Goal: Task Accomplishment & Management: Manage account settings

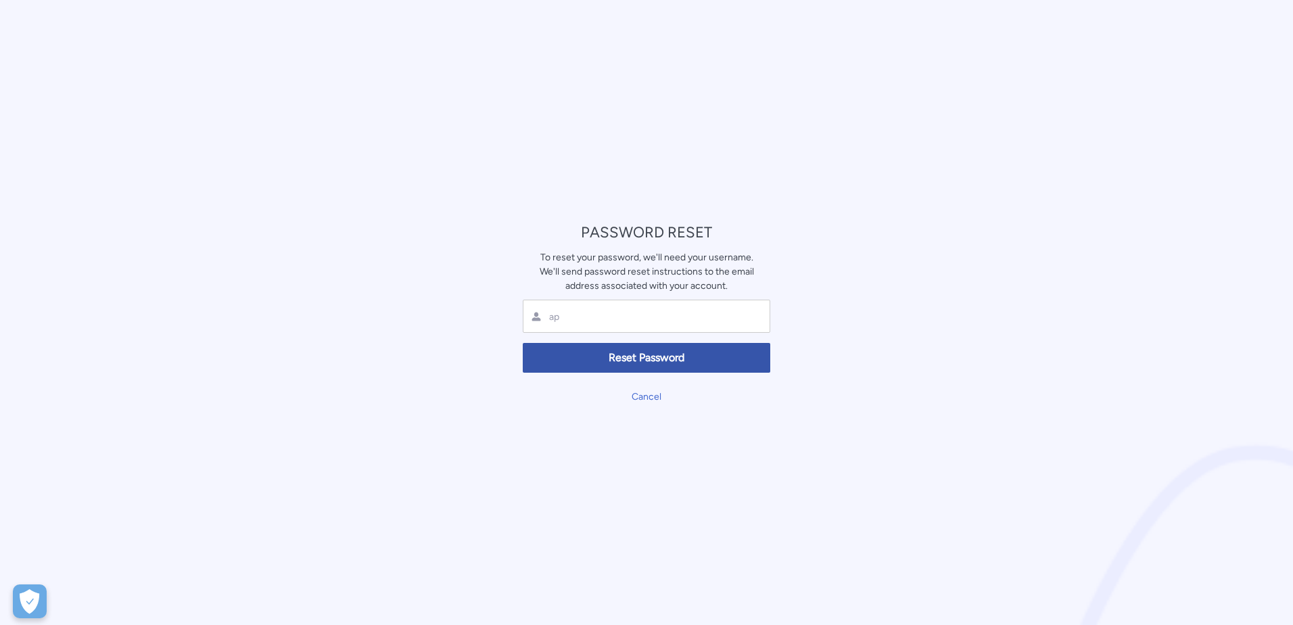
type input "a"
type input "A"
type input "app@zhongguoremittance.com"
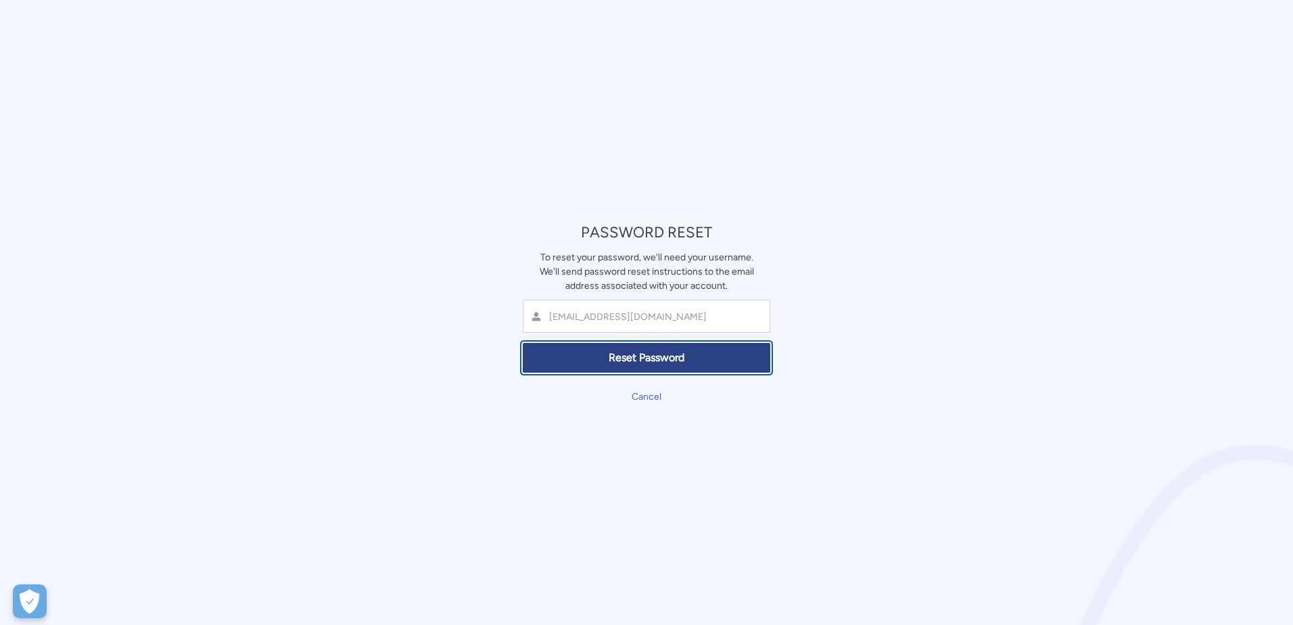
click at [633, 363] on span "Reset Password" at bounding box center [647, 358] width 230 height 16
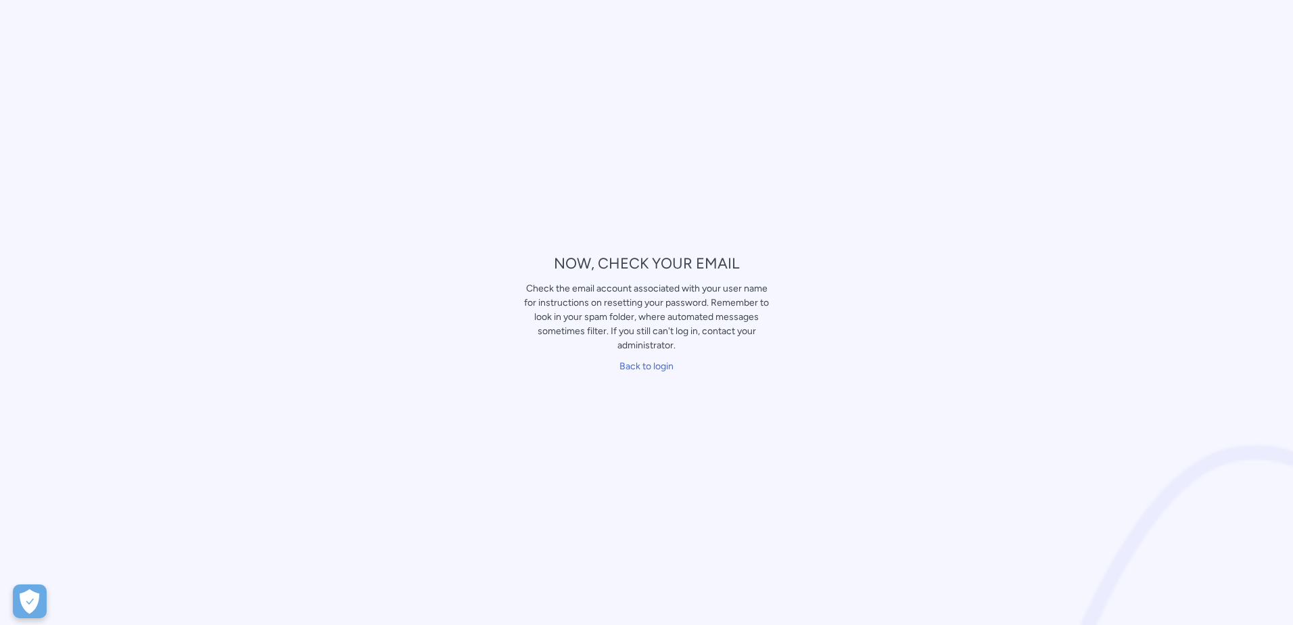
click at [674, 76] on div "NOW, CHECK YOUR EMAIL Check the email account associated with your user name fo…" at bounding box center [646, 312] width 1293 height 625
click at [649, 368] on link "Back to login" at bounding box center [647, 365] width 54 height 11
click at [722, 377] on div "NOW, CHECK YOUR EMAIL Check the email account associated with your user name fo…" at bounding box center [647, 313] width 264 height 128
